Goal: Information Seeking & Learning: Understand process/instructions

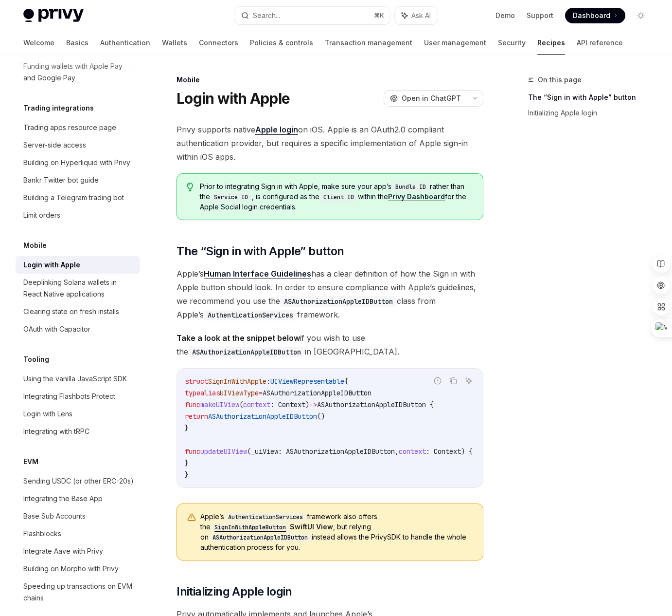
click at [288, 132] on link "Apple login" at bounding box center [276, 130] width 43 height 10
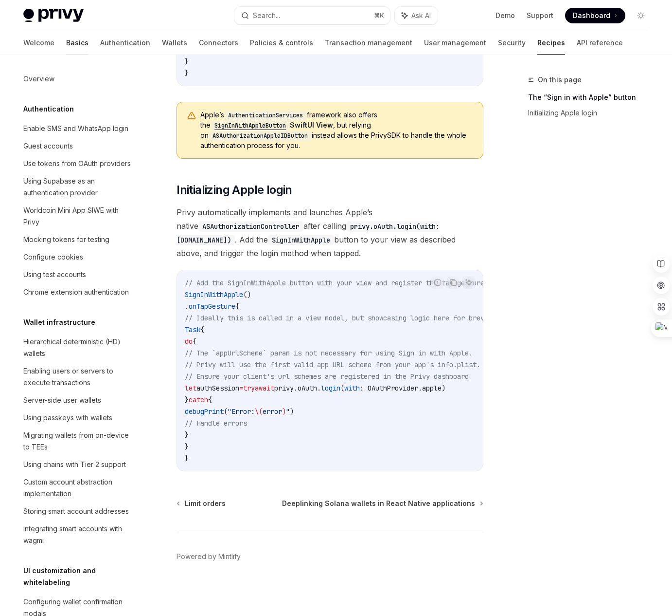
click at [66, 41] on link "Basics" at bounding box center [77, 42] width 22 height 23
type textarea "*"
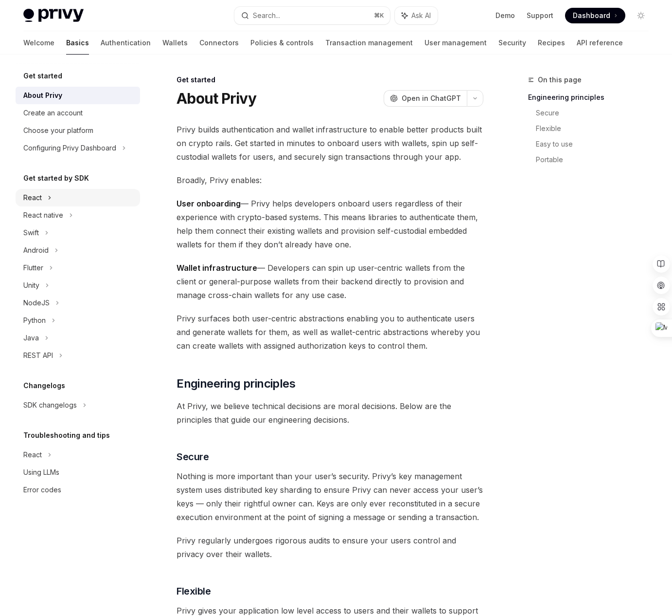
click at [53, 198] on div "React" at bounding box center [78, 198] width 125 height 18
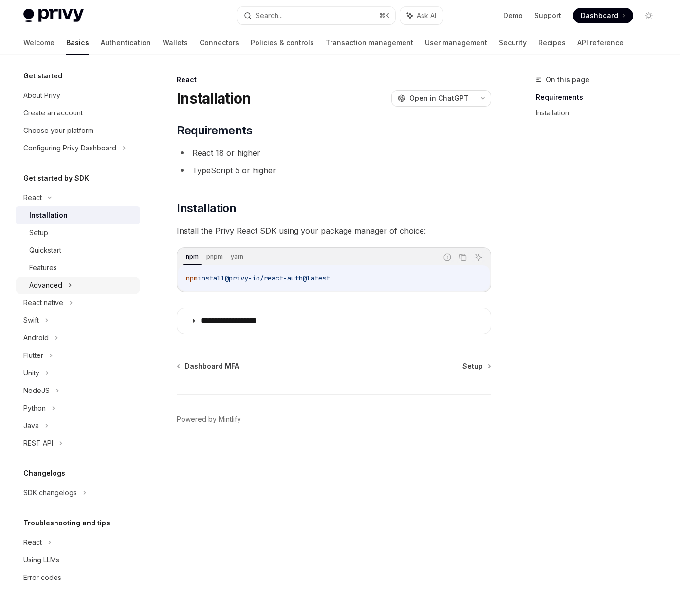
click at [54, 288] on div "Advanced" at bounding box center [45, 285] width 33 height 12
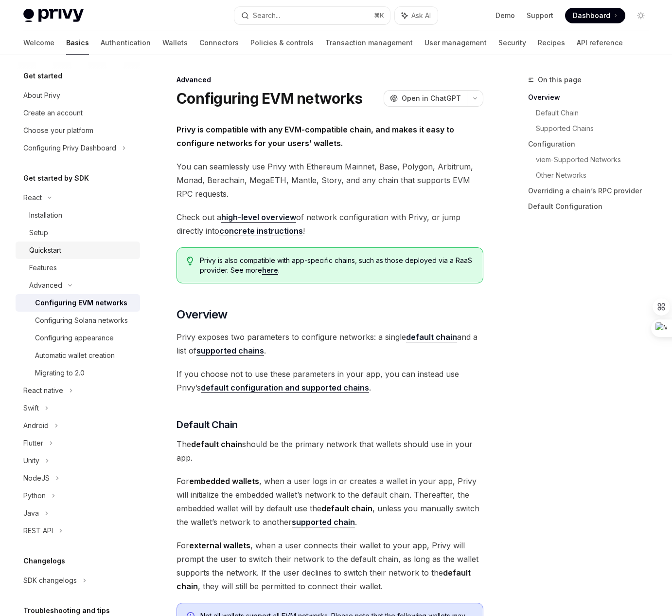
click at [57, 244] on div "Quickstart" at bounding box center [45, 250] width 32 height 12
type textarea "*"
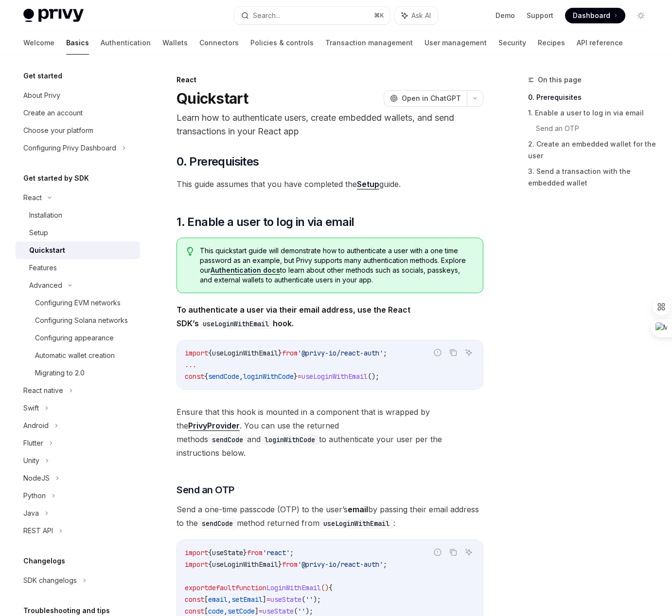
click at [579, 278] on div "On this page 0. Prerequisites 1. Enable a user to log in via email Send an OTP …" at bounding box center [583, 345] width 148 height 542
click at [579, 282] on div "On this page 0. Prerequisites 1. Enable a user to log in via email Send an OTP …" at bounding box center [583, 345] width 148 height 542
click at [578, 296] on div "On this page 0. Prerequisites 1. Enable a user to log in via email Send an OTP …" at bounding box center [583, 345] width 148 height 542
